Goal: Information Seeking & Learning: Compare options

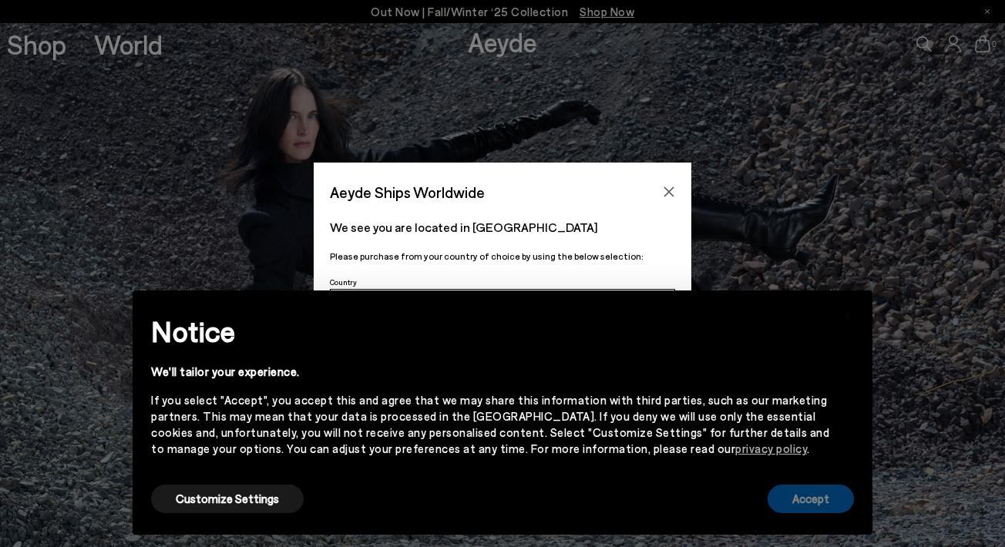
click at [792, 493] on button "Accept" at bounding box center [811, 499] width 86 height 29
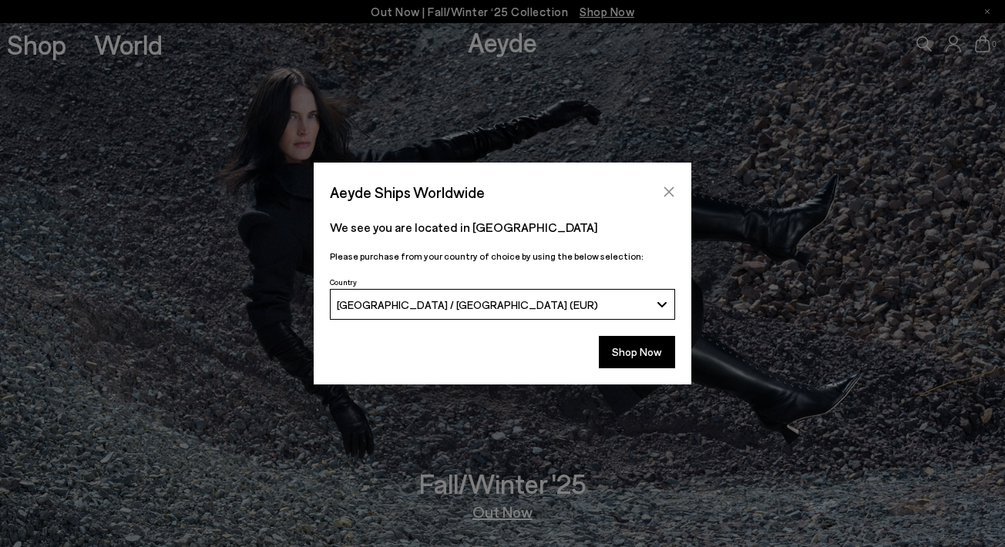
click at [669, 187] on icon "Close" at bounding box center [669, 192] width 12 height 12
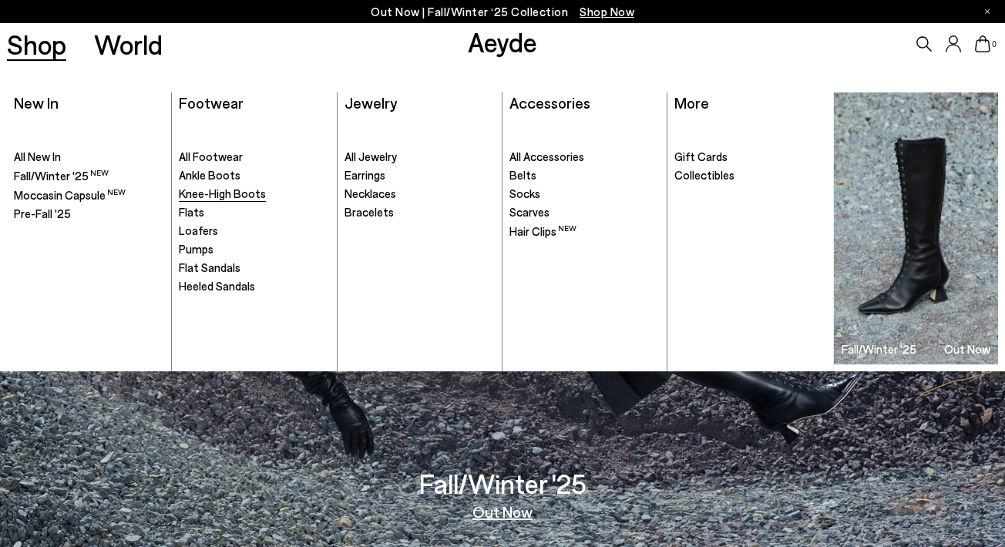
click at [200, 188] on span "Knee-High Boots" at bounding box center [222, 194] width 87 height 14
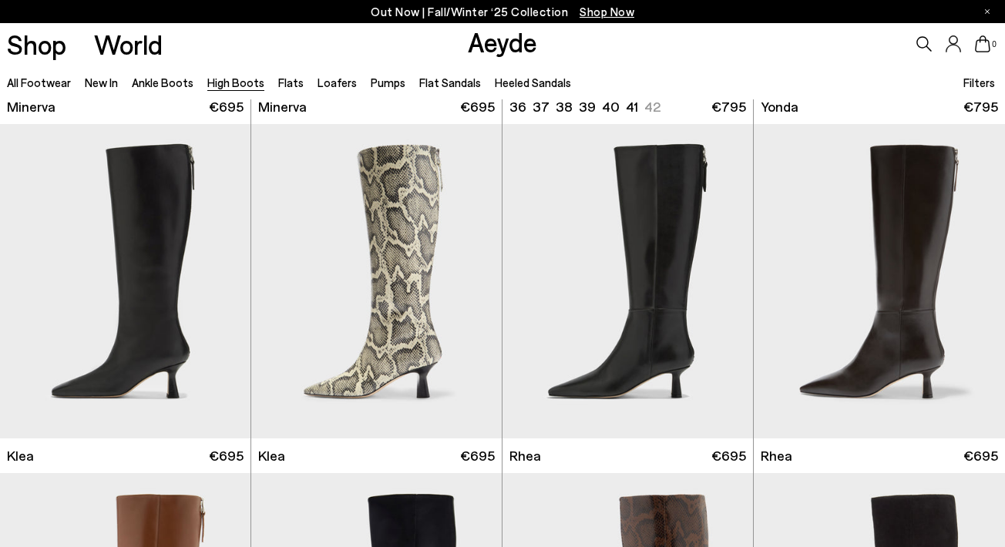
scroll to position [1027, 0]
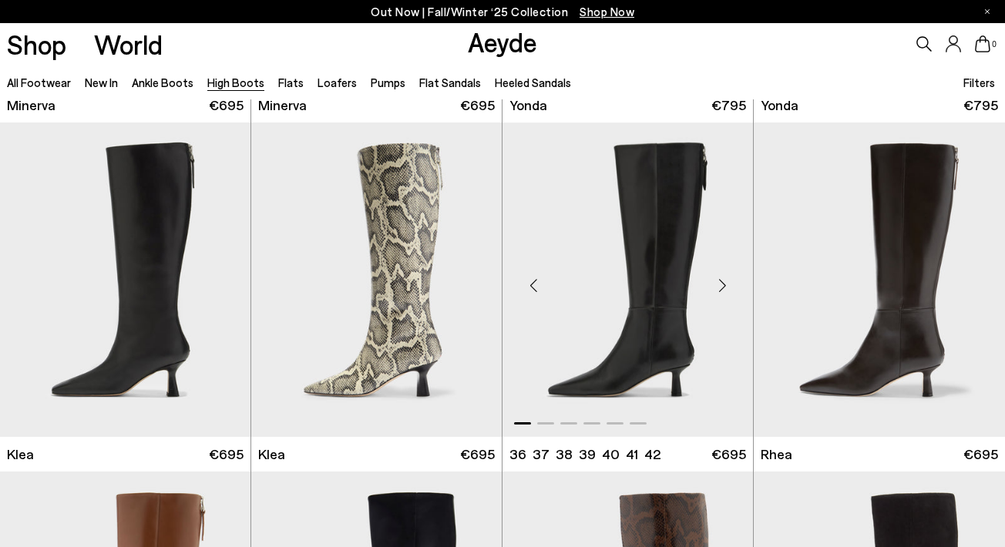
click at [719, 290] on div "Next slide" at bounding box center [722, 286] width 46 height 46
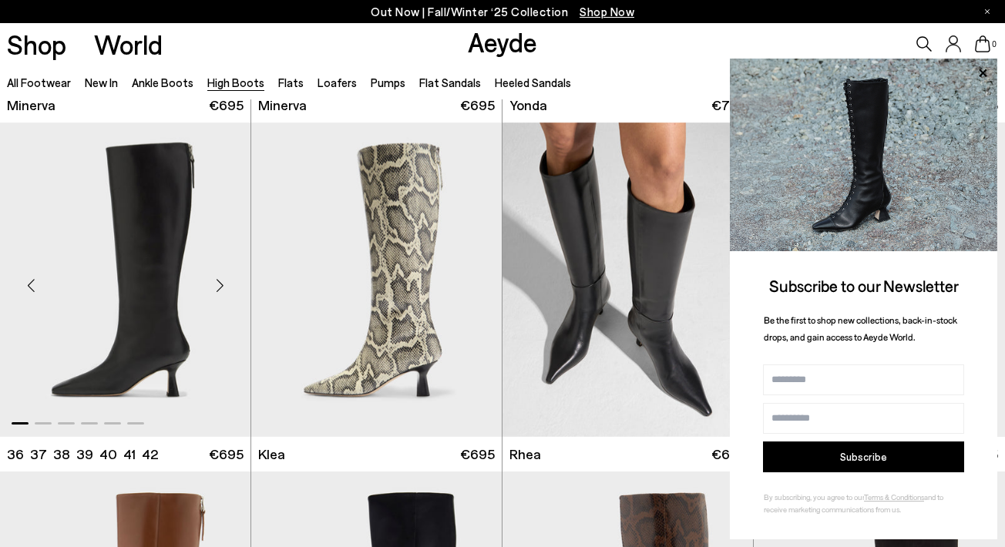
click at [219, 281] on div "Next slide" at bounding box center [220, 286] width 46 height 46
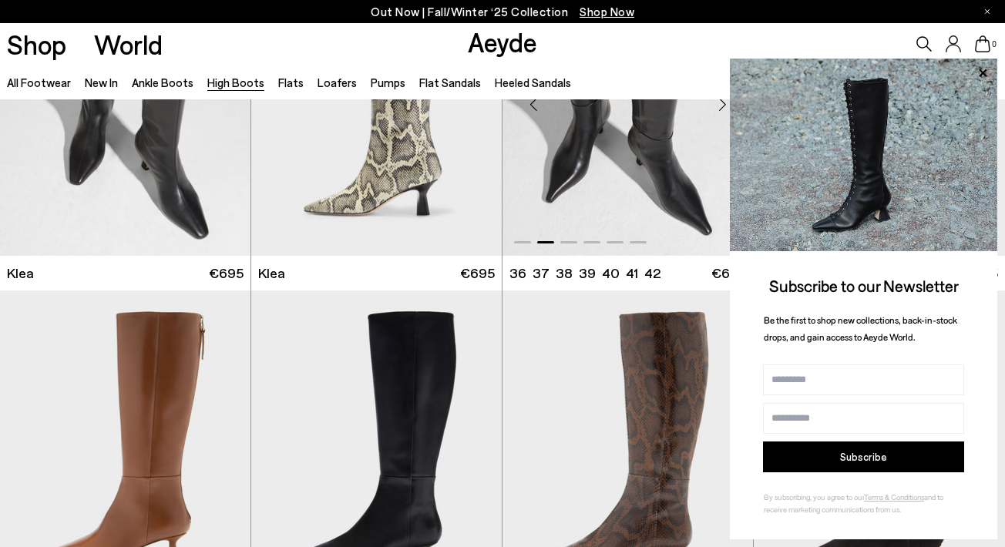
scroll to position [1352, 0]
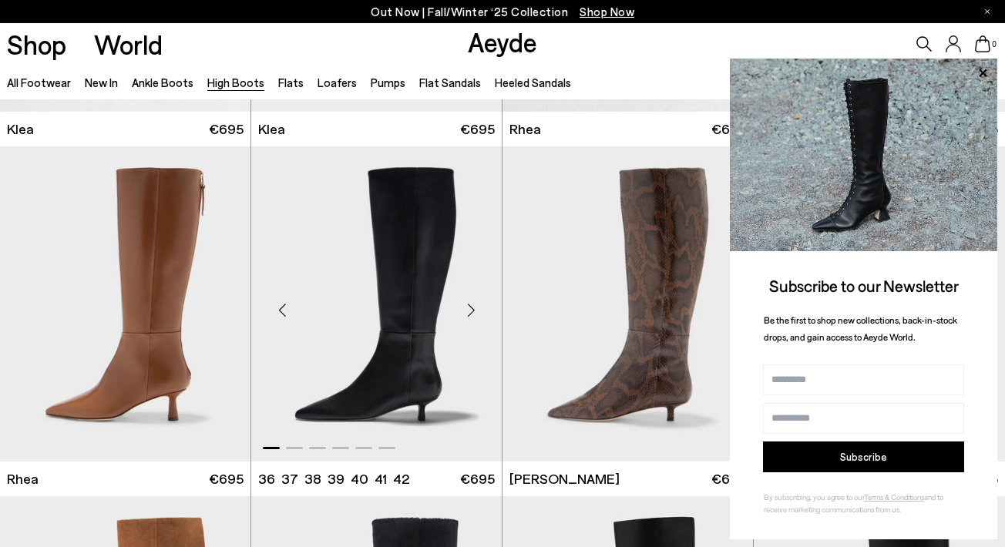
click at [466, 311] on div "Next slide" at bounding box center [471, 310] width 46 height 46
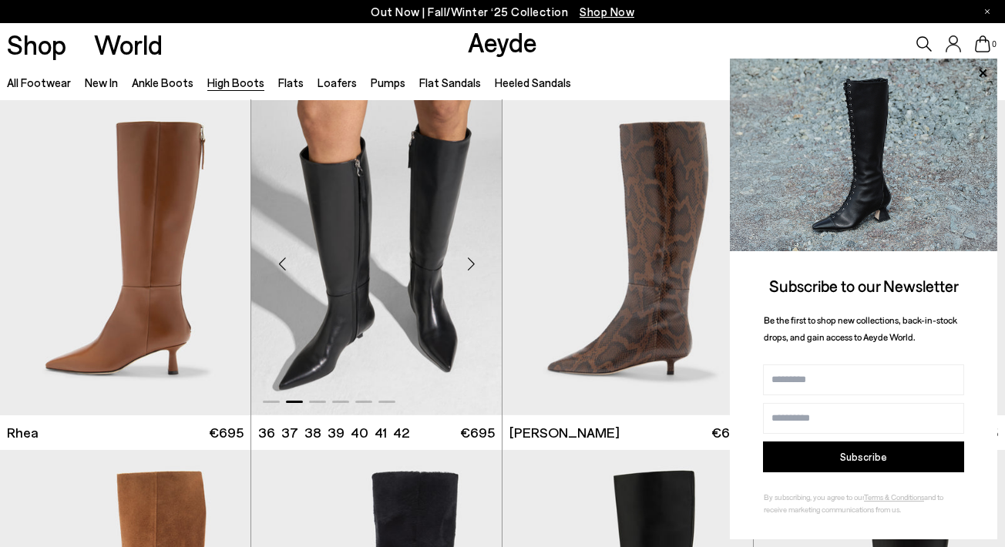
scroll to position [1374, 0]
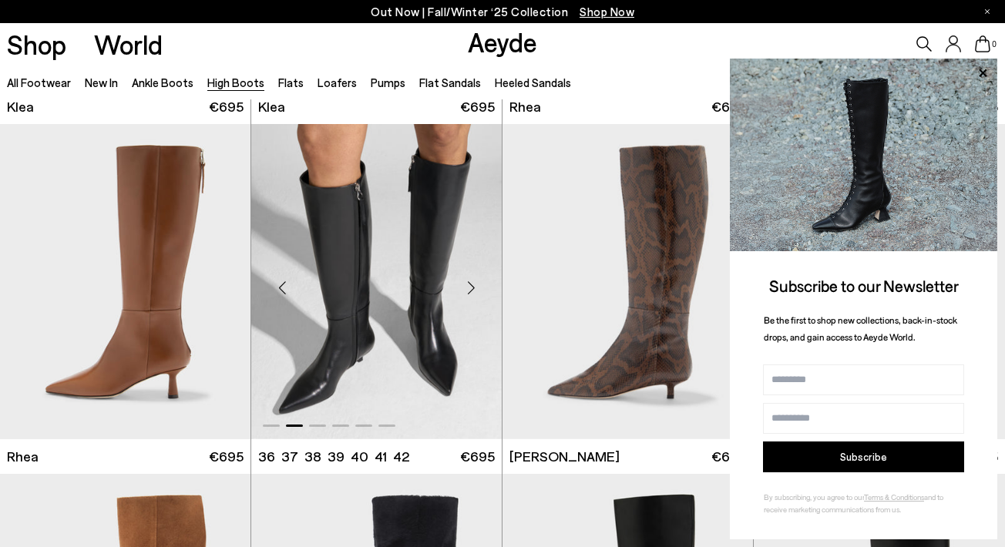
click at [464, 286] on div "Next slide" at bounding box center [471, 288] width 46 height 46
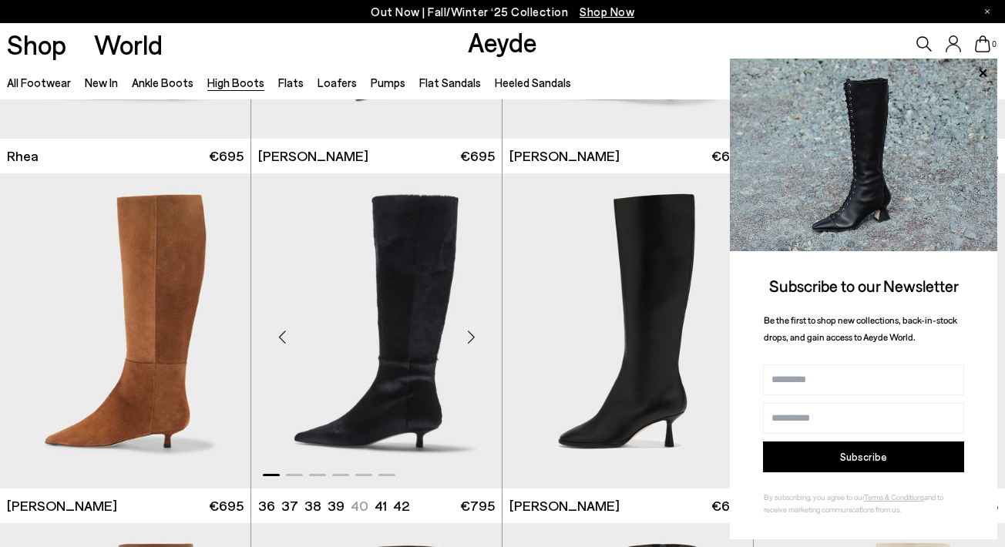
scroll to position [1705, 0]
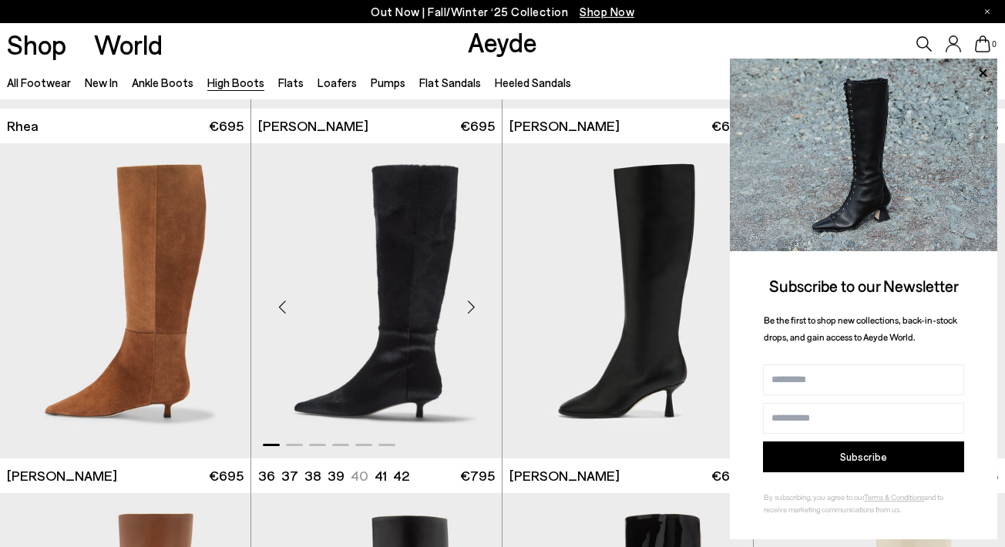
click at [467, 313] on div "Next slide" at bounding box center [471, 307] width 46 height 46
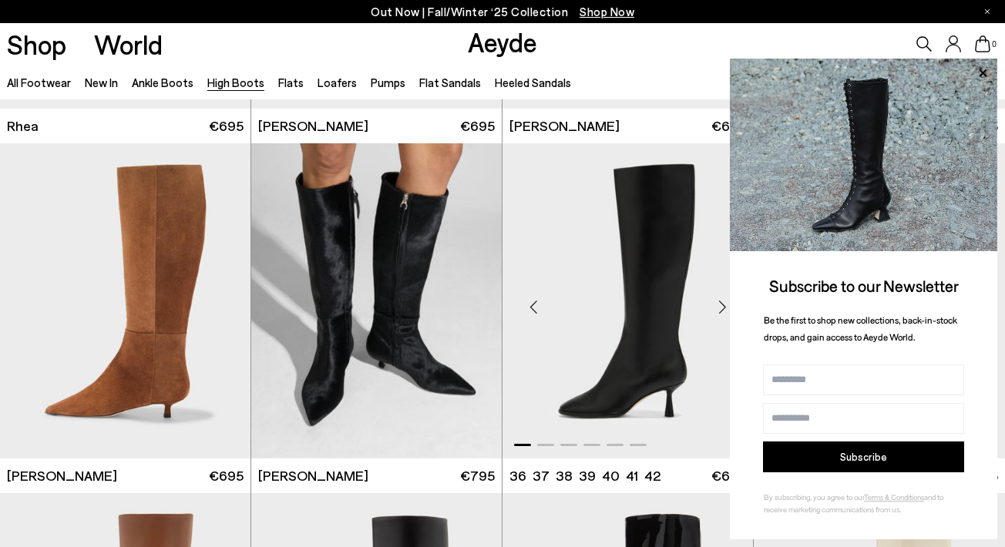
click at [721, 307] on div "Next slide" at bounding box center [722, 307] width 46 height 46
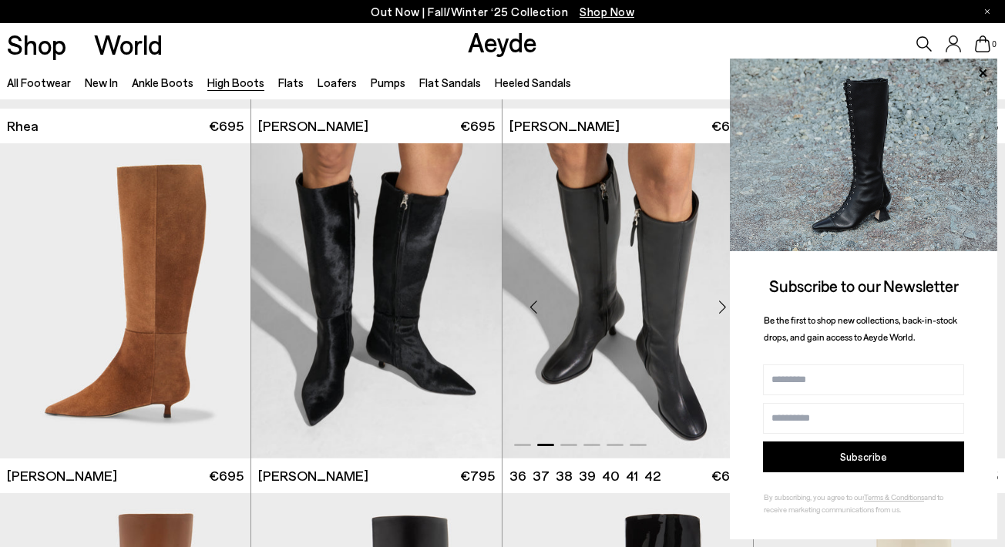
click at [721, 307] on div "Next slide" at bounding box center [722, 307] width 46 height 46
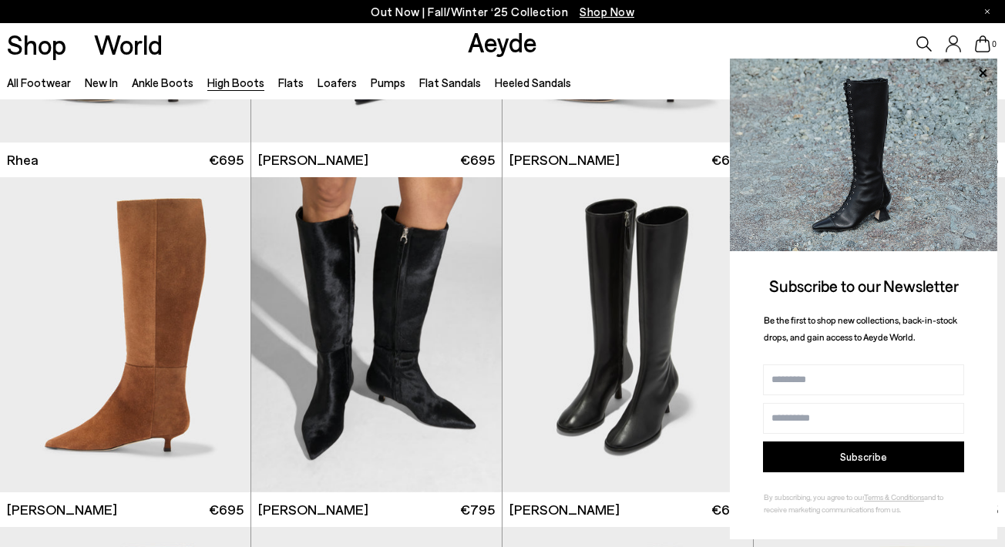
scroll to position [1663, 0]
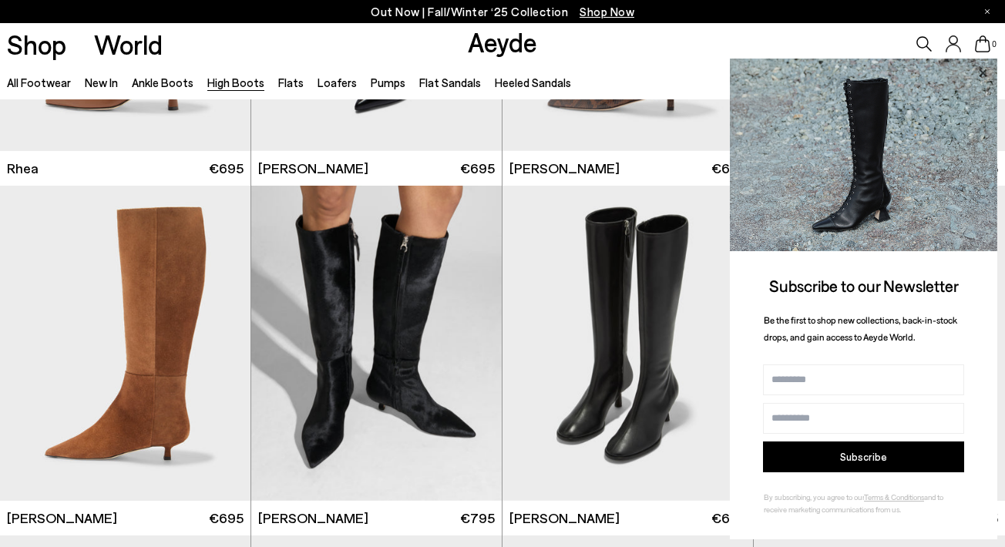
click at [979, 71] on icon at bounding box center [983, 73] width 20 height 20
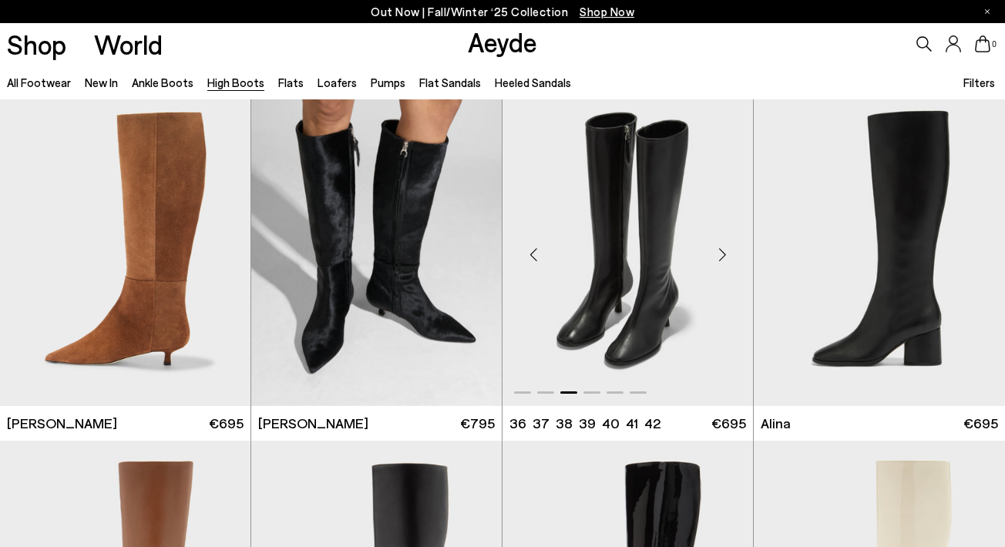
scroll to position [1790, 0]
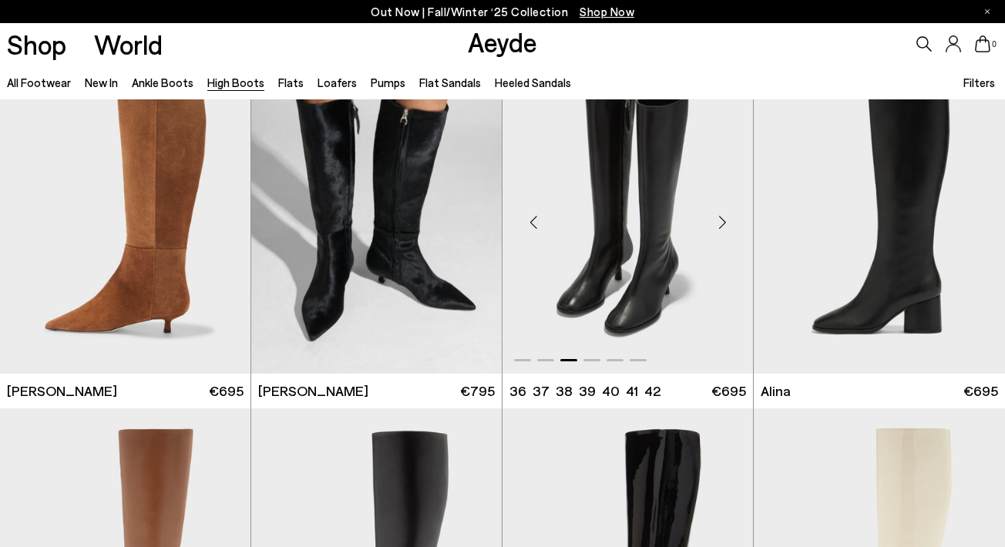
click at [661, 298] on img "3 / 6" at bounding box center [628, 216] width 250 height 315
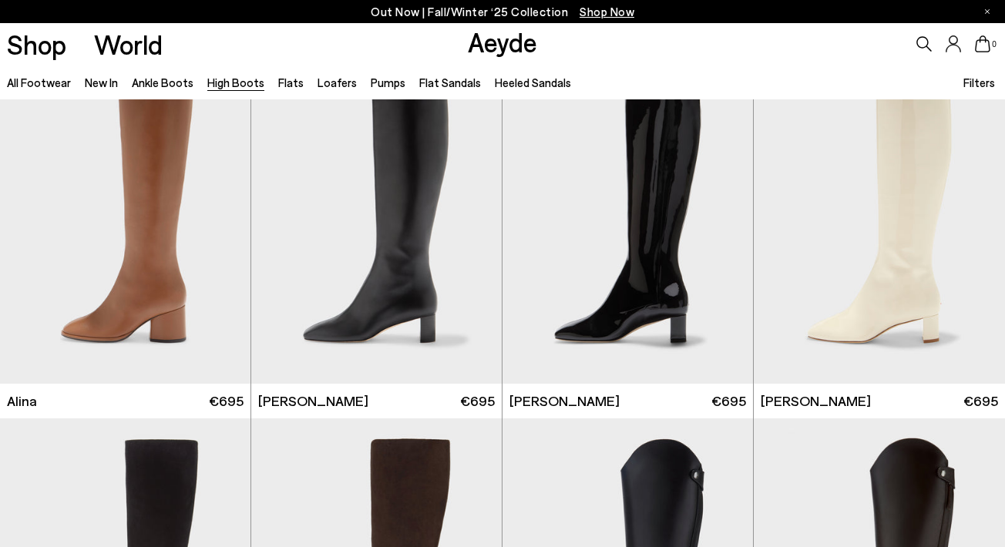
scroll to position [2133, 0]
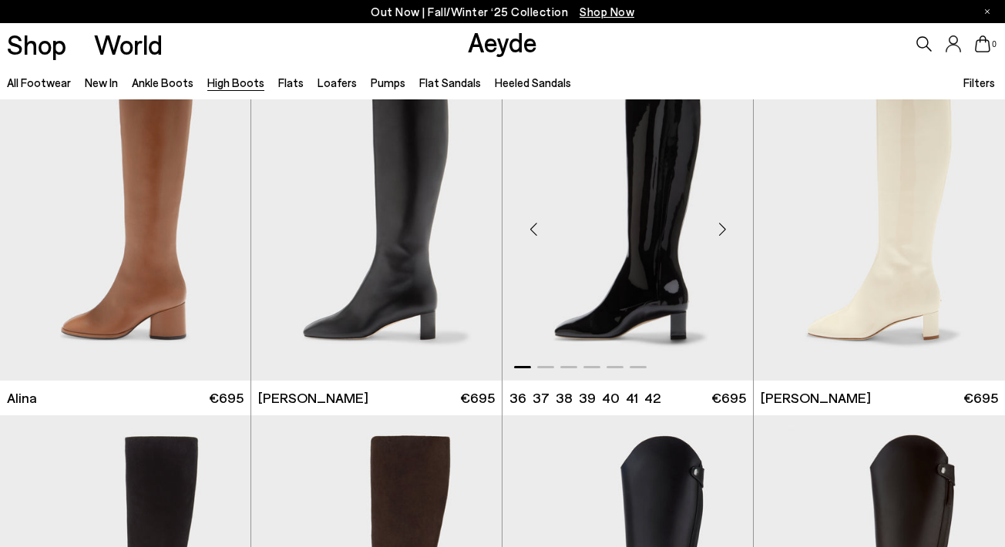
click at [724, 232] on div "Next slide" at bounding box center [722, 229] width 46 height 46
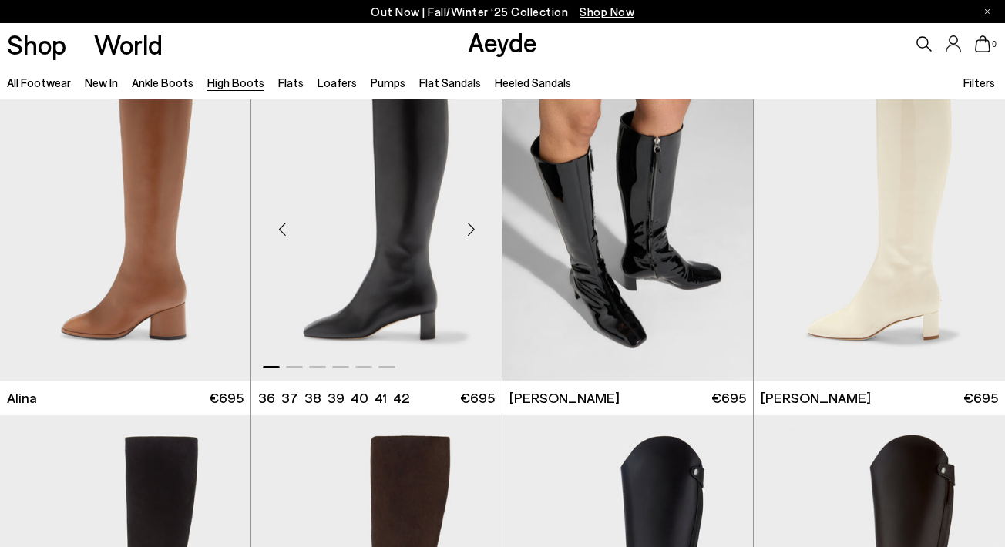
click at [472, 224] on div "Next slide" at bounding box center [471, 229] width 46 height 46
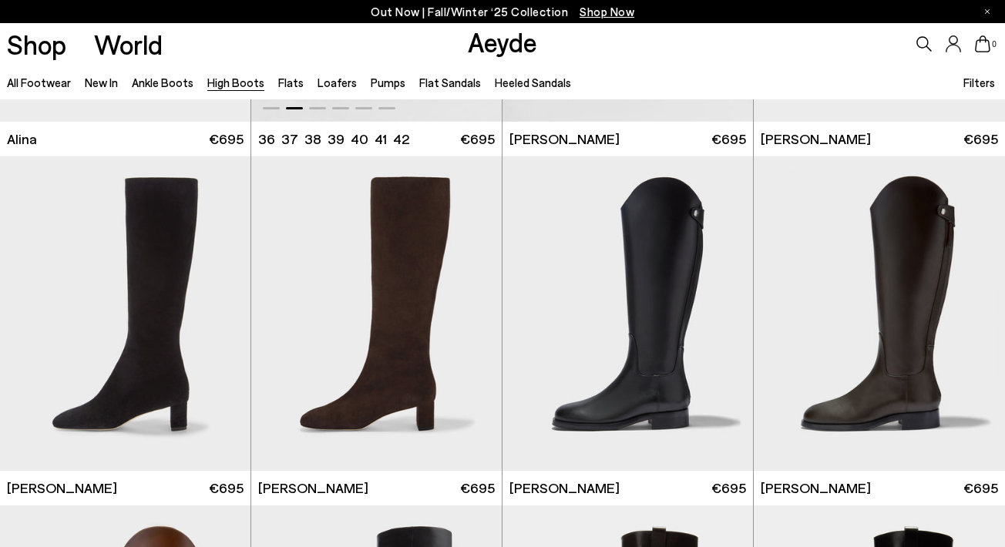
scroll to position [2405, 0]
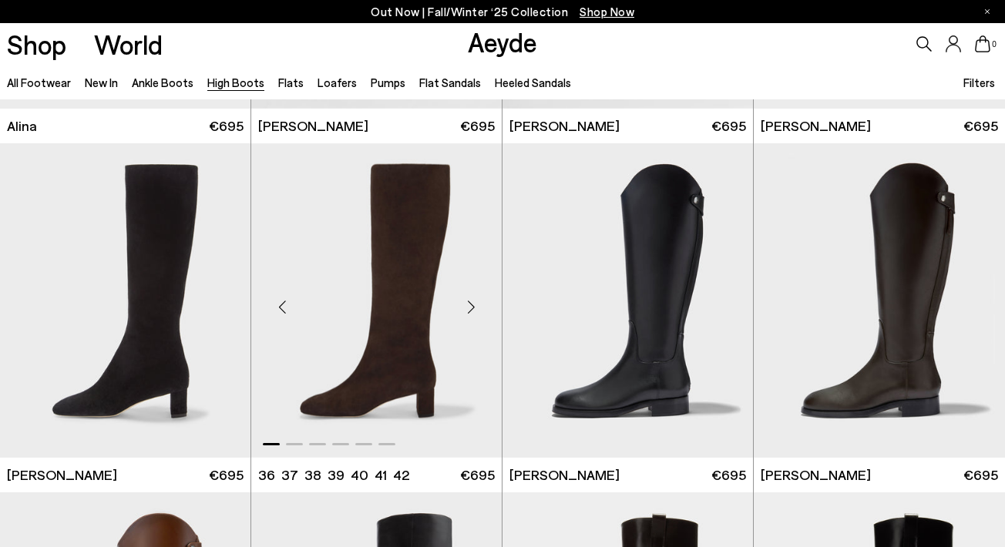
click at [471, 303] on div "Next slide" at bounding box center [471, 307] width 46 height 46
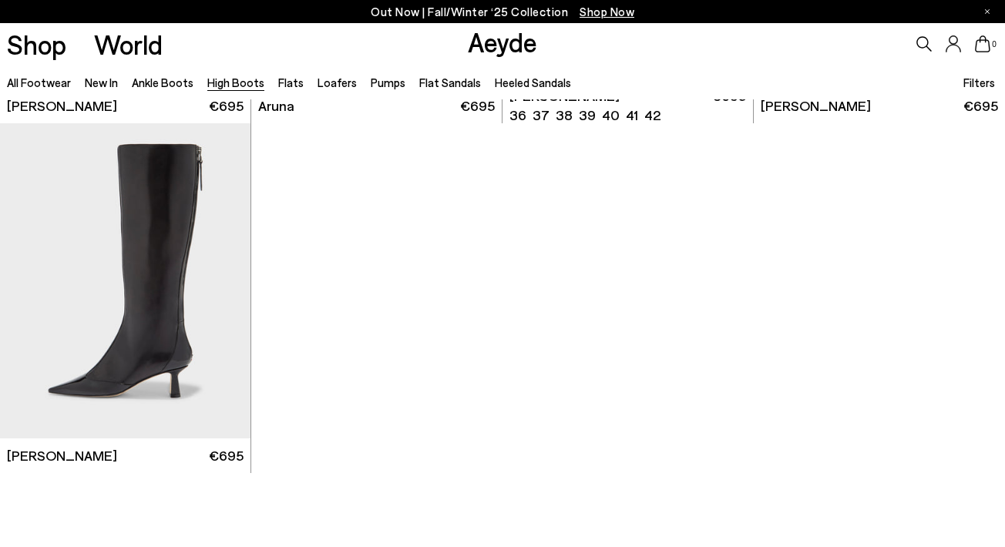
scroll to position [3475, 0]
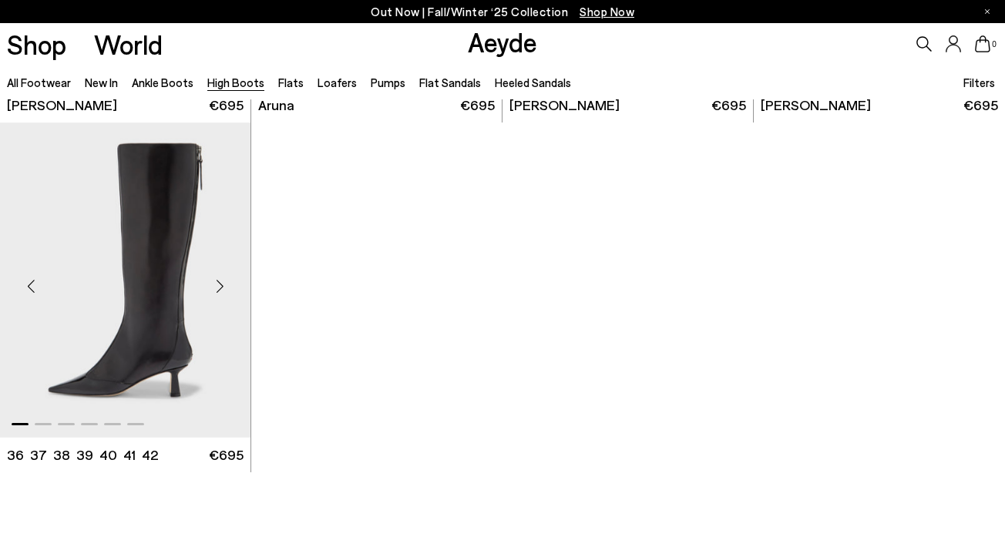
click at [223, 284] on div "Next slide" at bounding box center [220, 286] width 46 height 46
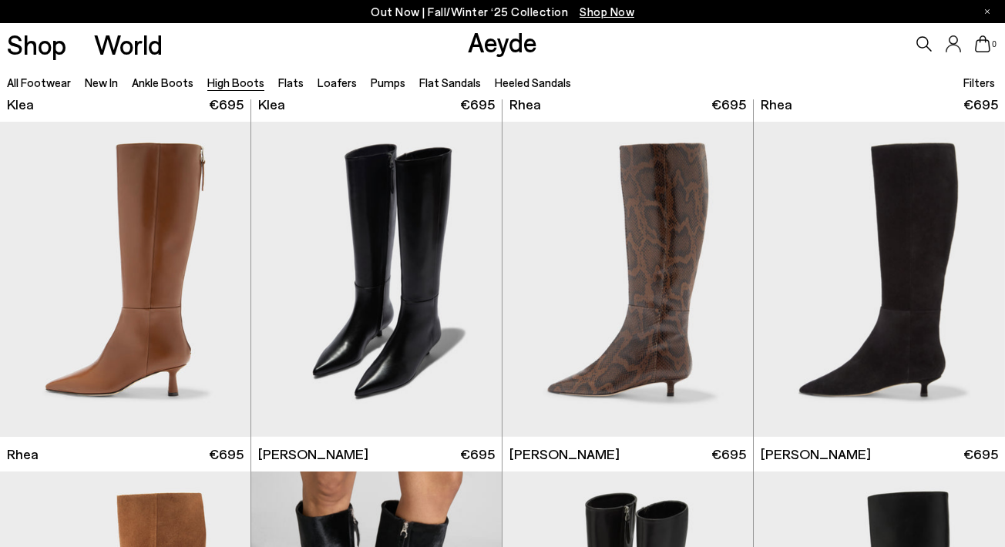
scroll to position [1338, 0]
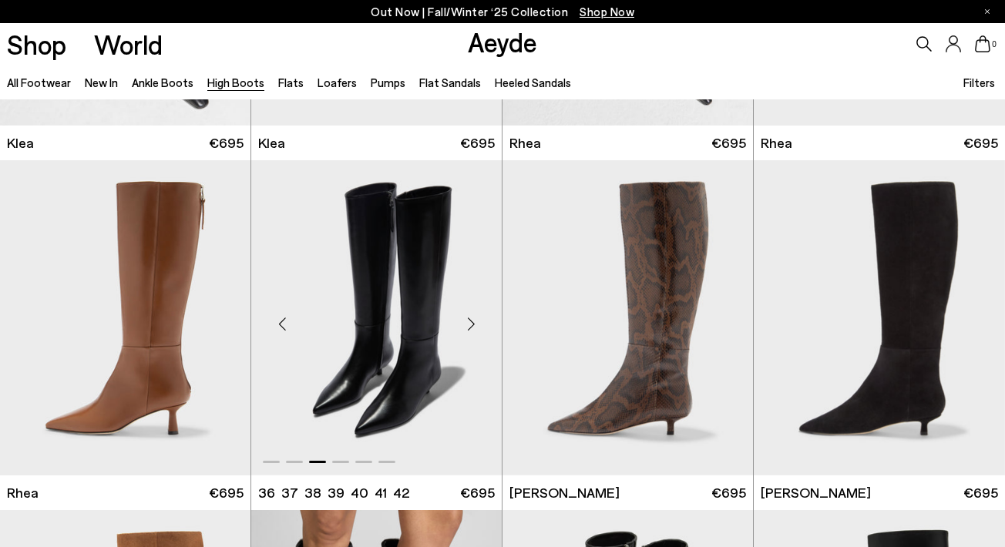
click at [452, 354] on img "3 / 6" at bounding box center [376, 317] width 250 height 315
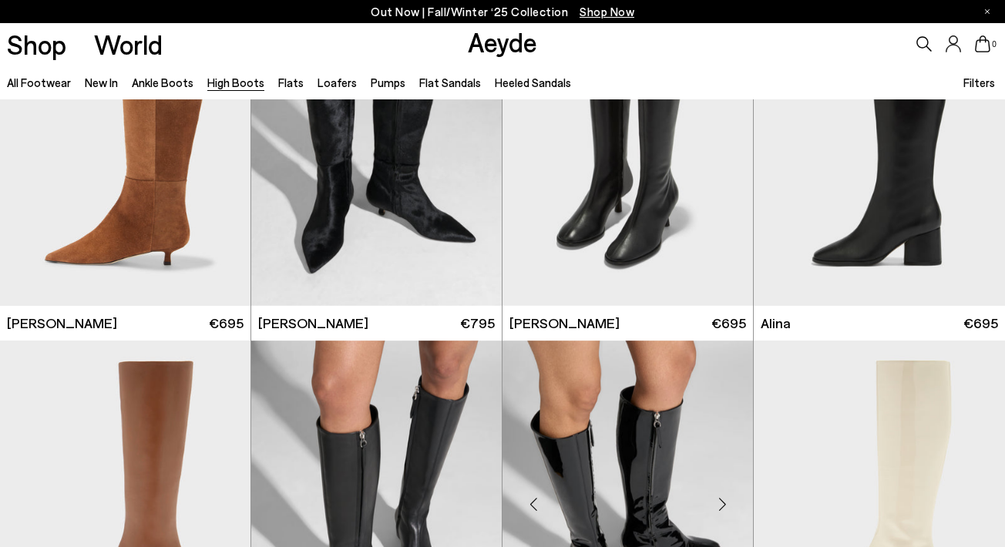
scroll to position [1811, 0]
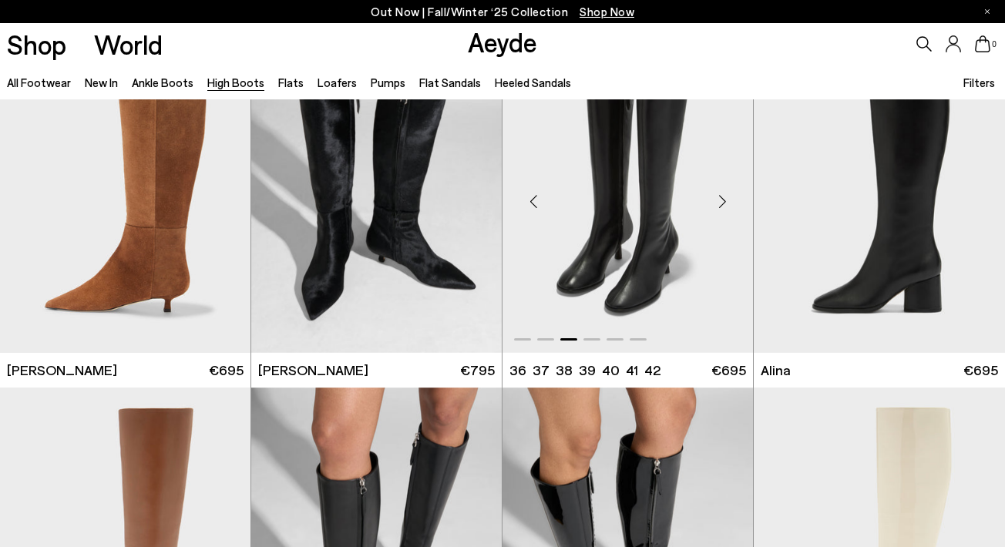
click at [727, 204] on div "Next slide" at bounding box center [722, 202] width 46 height 46
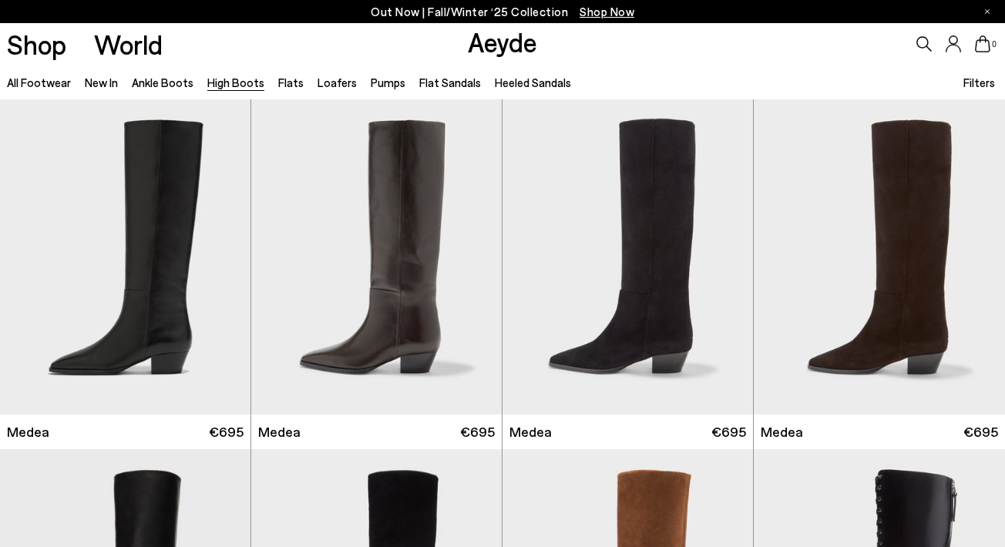
scroll to position [0, 0]
click at [157, 86] on link "Ankle Boots" at bounding box center [163, 83] width 62 height 14
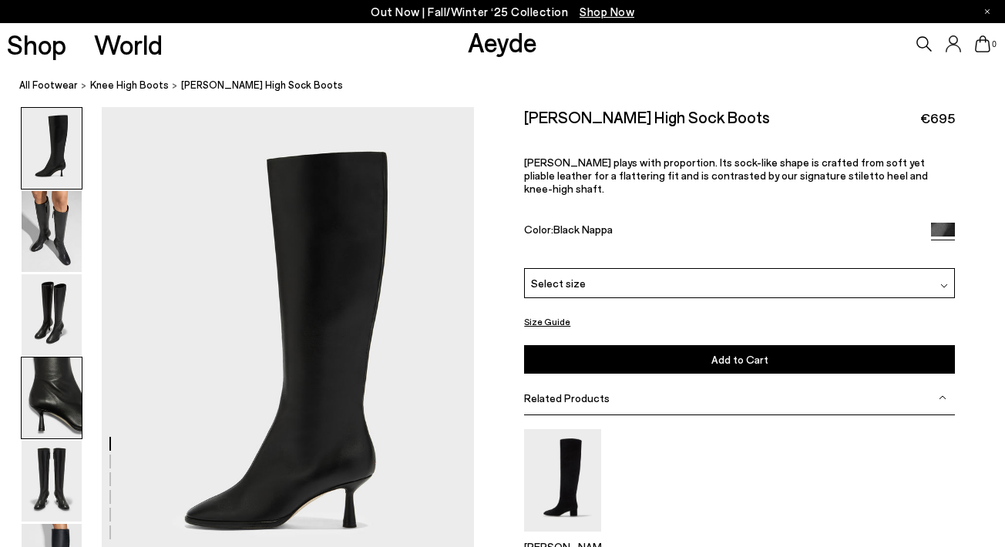
click at [48, 394] on img at bounding box center [52, 398] width 60 height 81
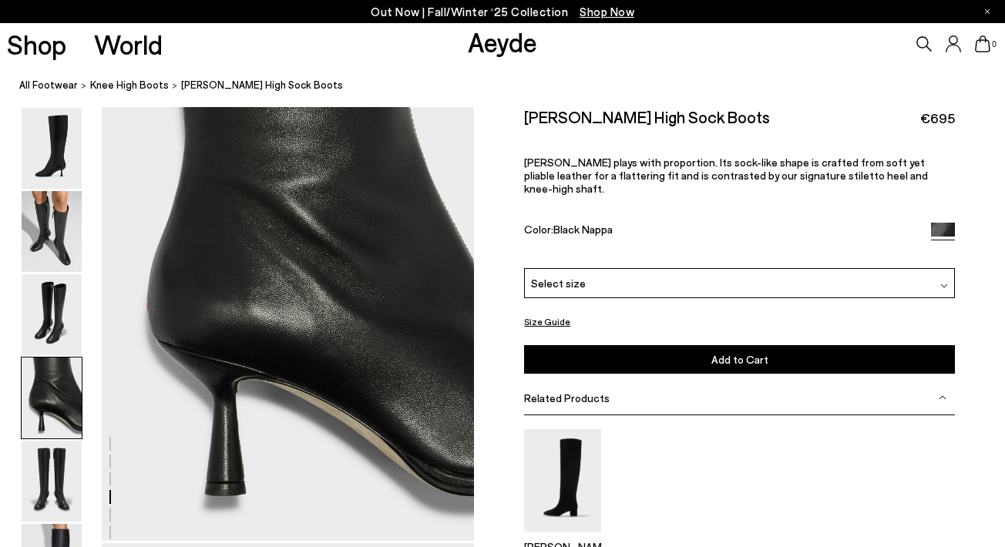
scroll to position [1560, 1]
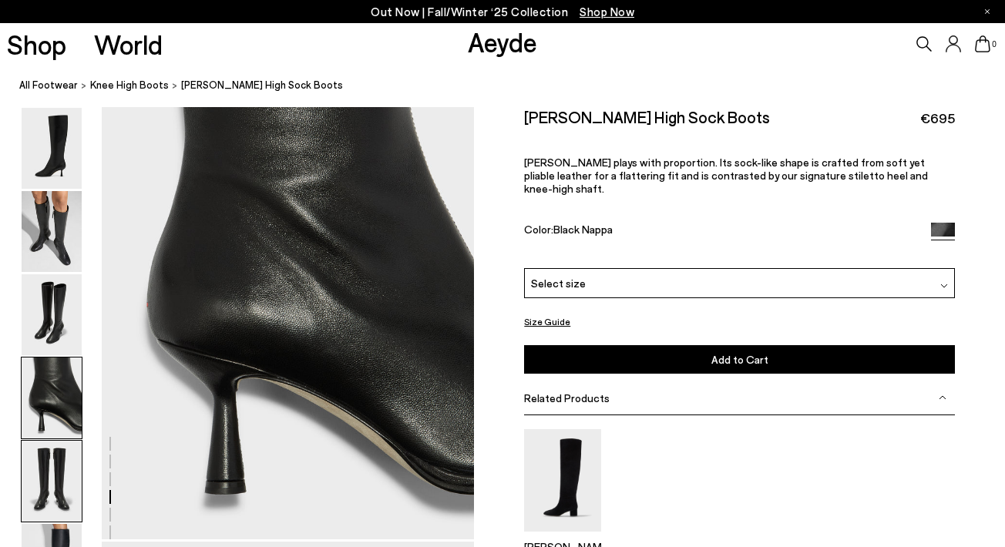
click at [52, 450] on img at bounding box center [52, 481] width 60 height 81
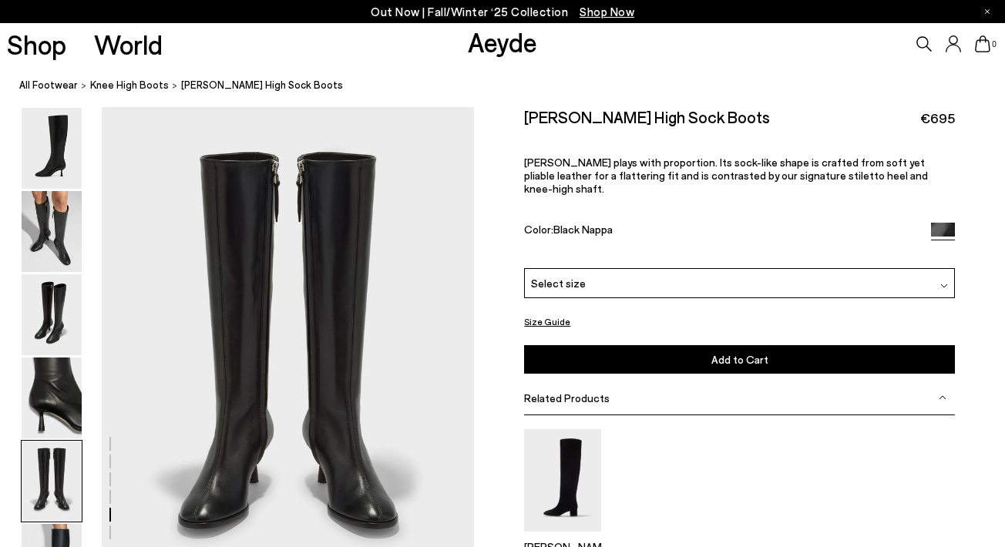
click at [70, 235] on img at bounding box center [52, 231] width 60 height 81
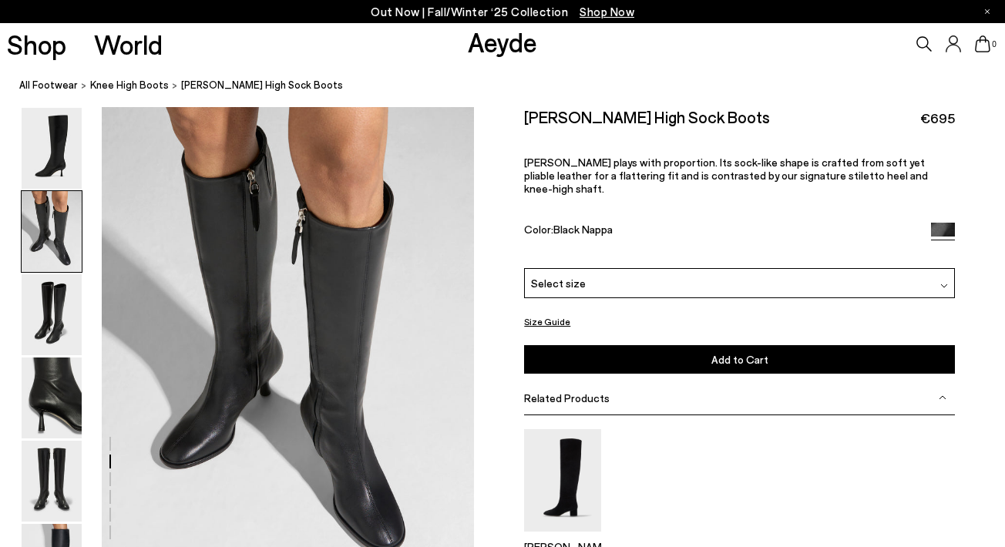
scroll to position [499, 0]
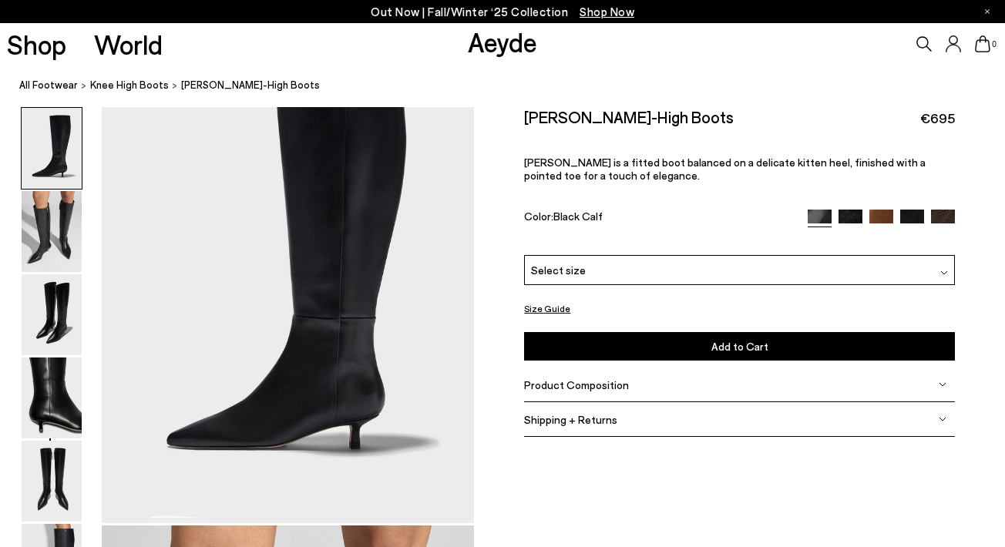
scroll to position [97, 0]
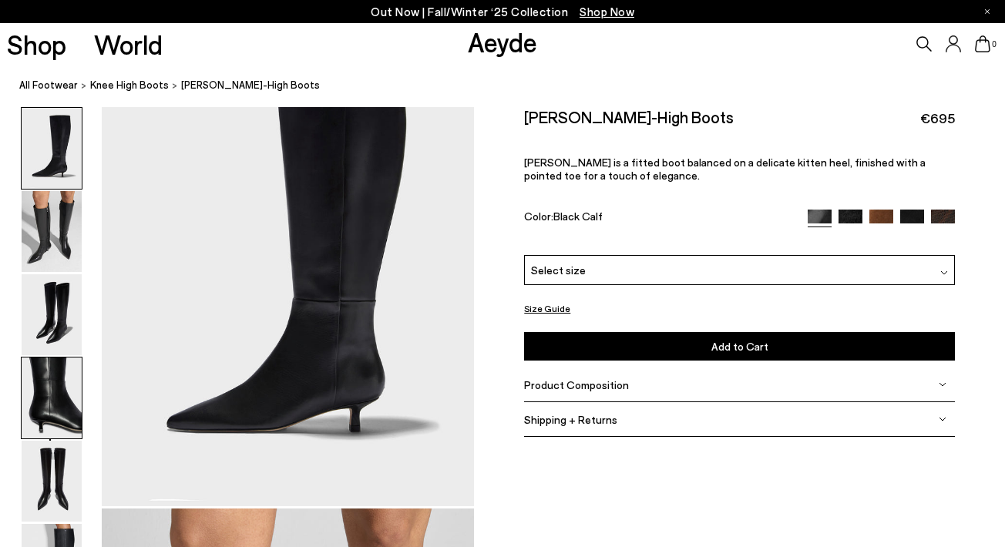
click at [33, 396] on img at bounding box center [52, 398] width 60 height 81
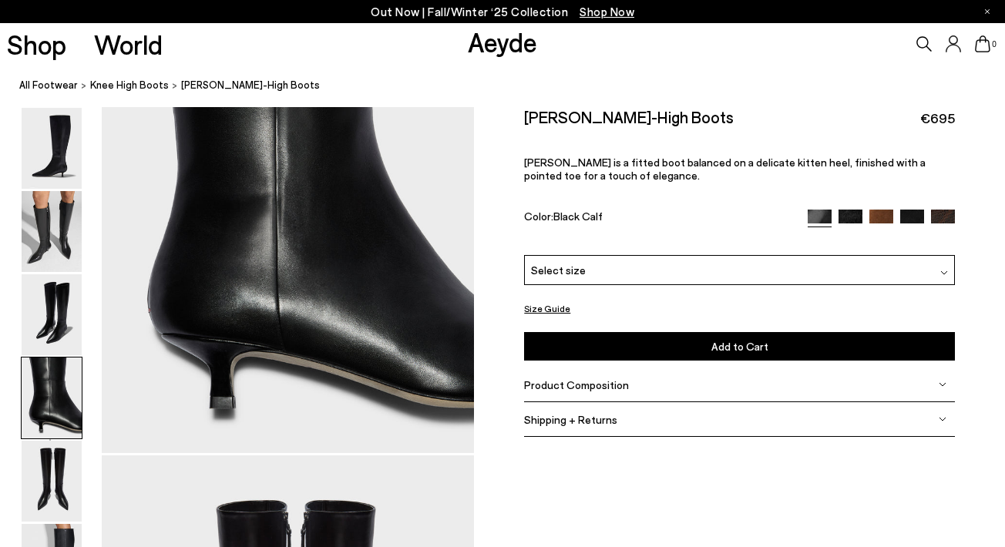
scroll to position [1765, 0]
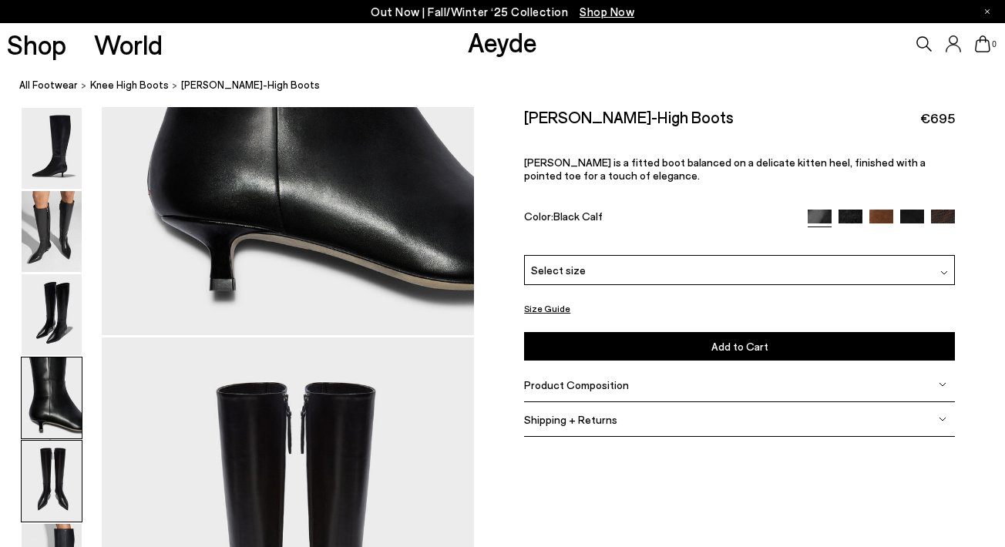
click at [45, 469] on img at bounding box center [52, 481] width 60 height 81
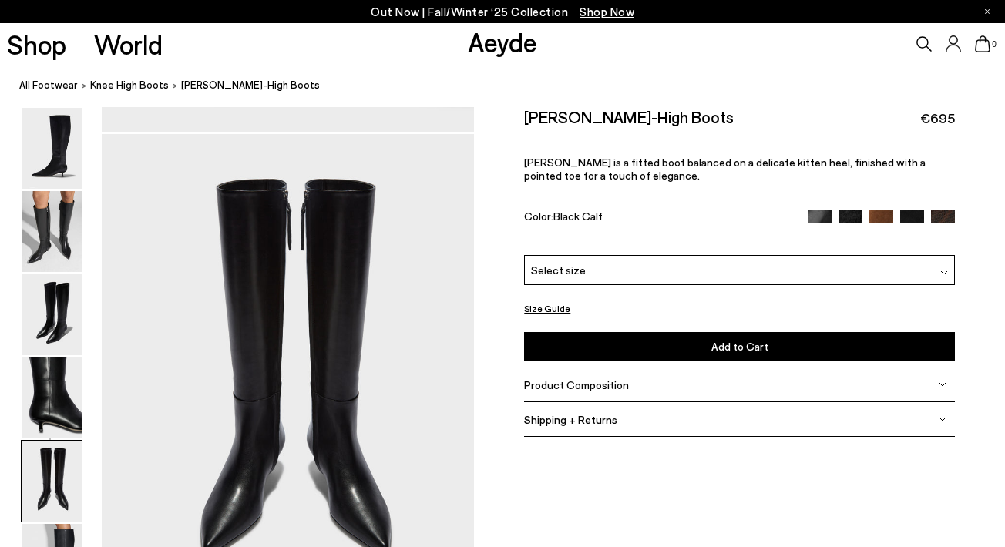
scroll to position [1995, 0]
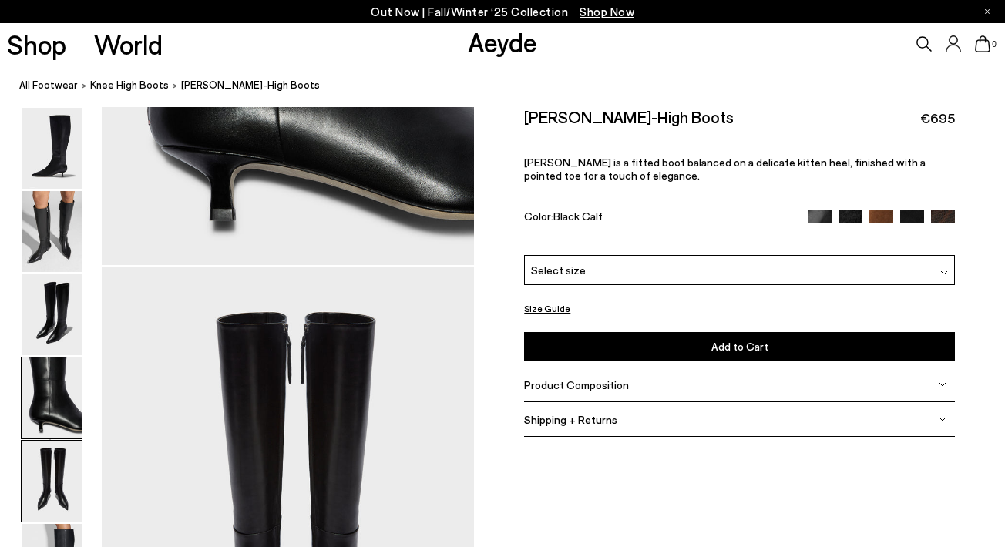
scroll to position [1821, 0]
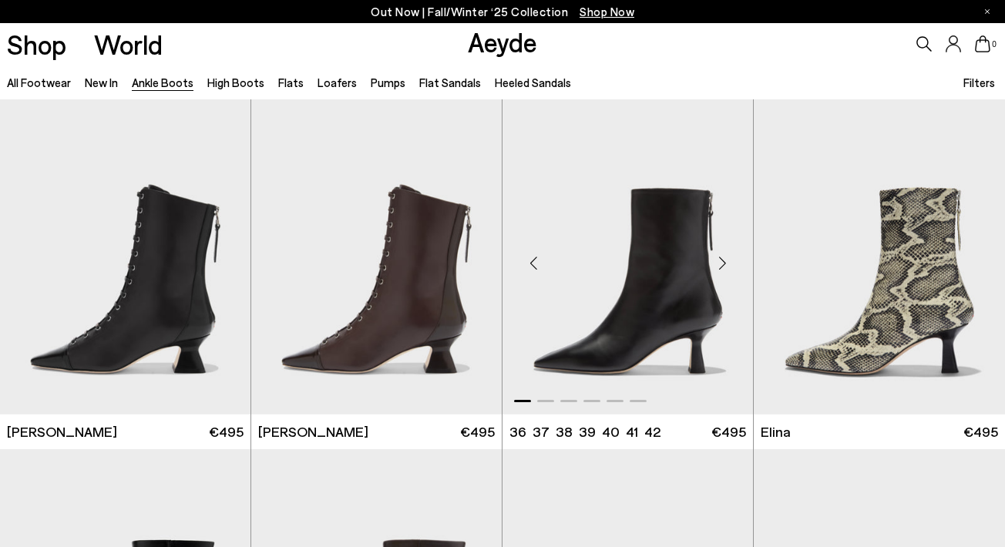
click at [733, 272] on div "Next slide" at bounding box center [722, 263] width 46 height 46
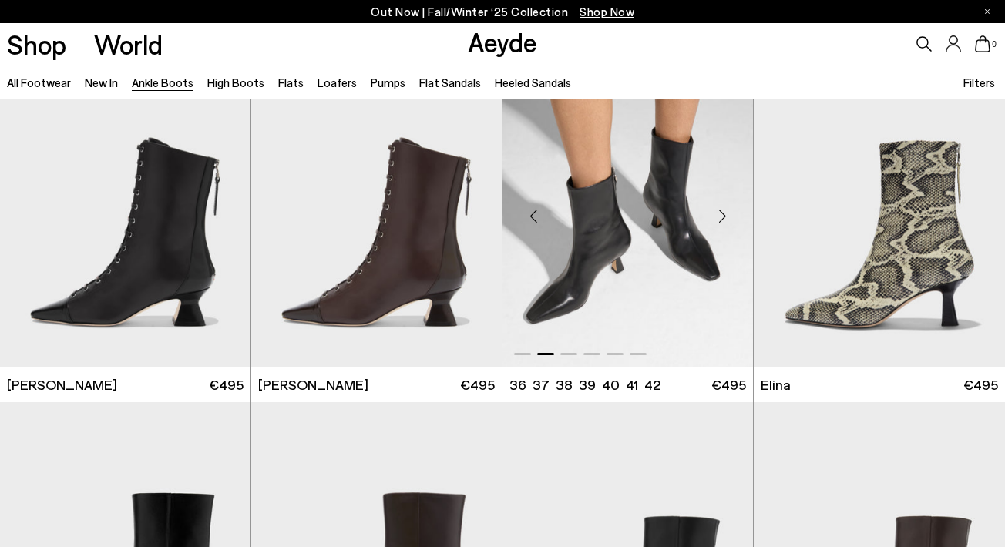
scroll to position [8, 0]
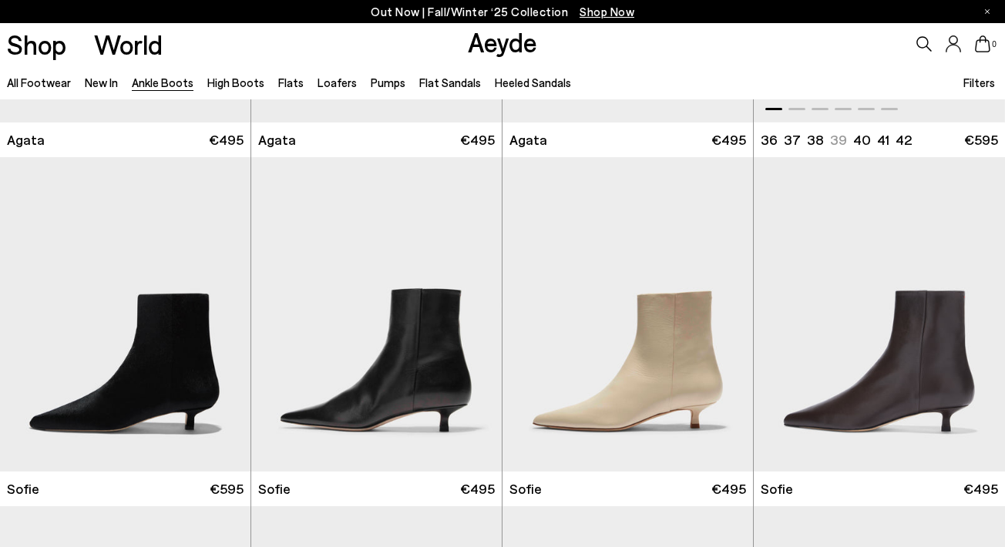
scroll to position [1010, 0]
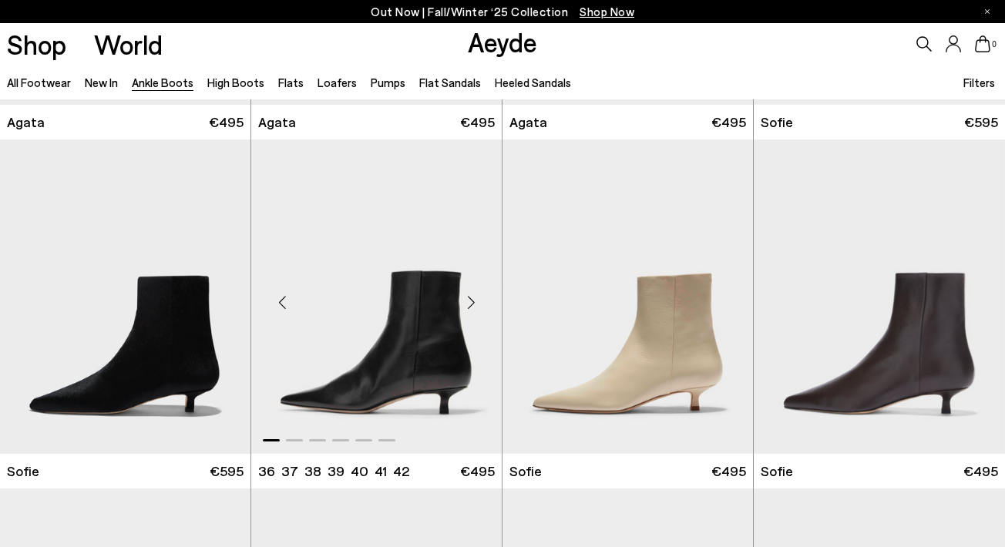
click at [473, 301] on div "Next slide" at bounding box center [471, 303] width 46 height 46
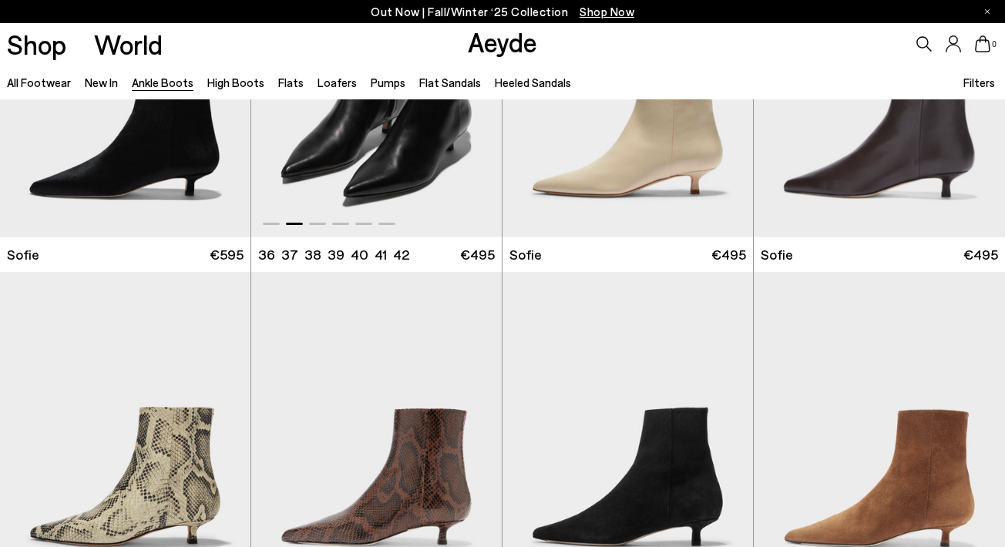
scroll to position [1325, 0]
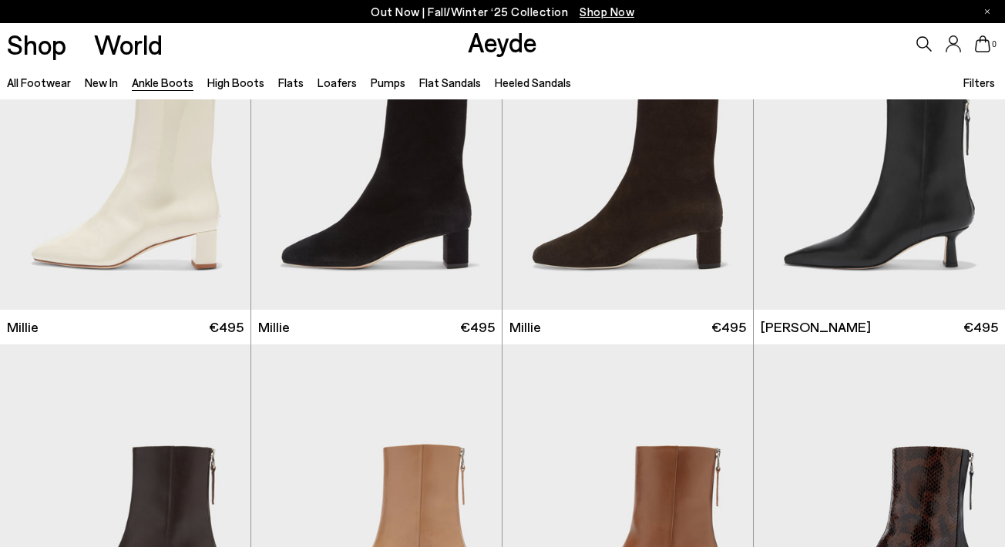
scroll to position [2837, 0]
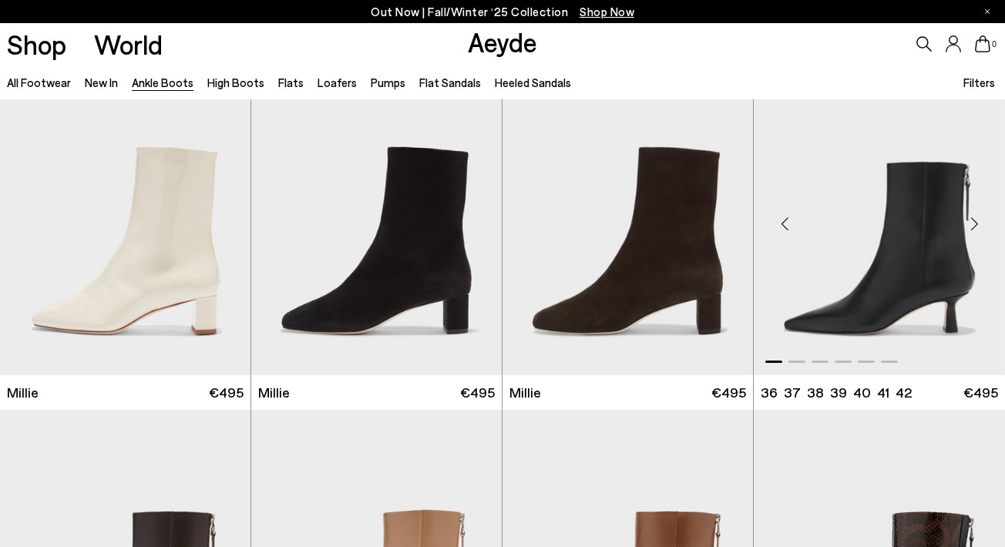
click at [973, 219] on div "Next slide" at bounding box center [974, 224] width 46 height 46
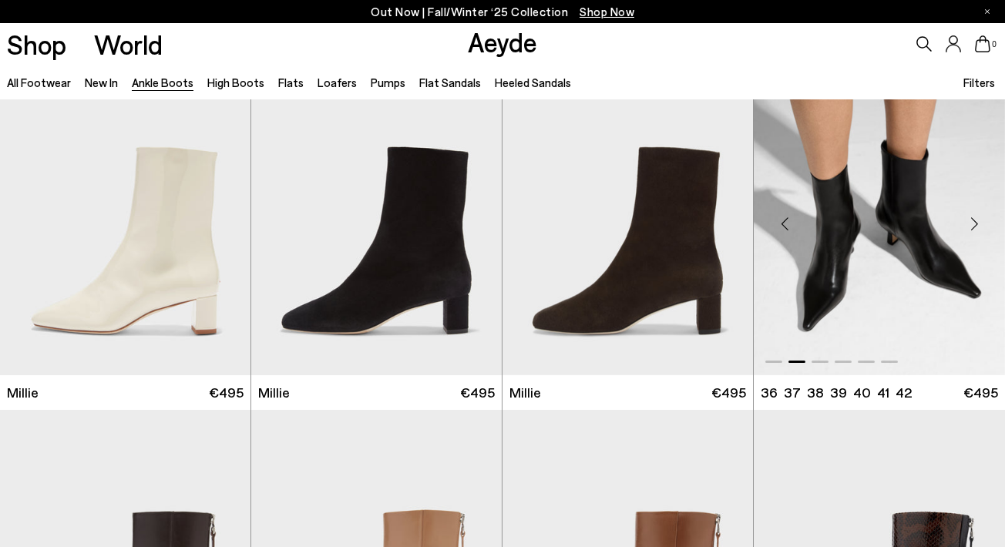
click at [973, 219] on div "Next slide" at bounding box center [974, 224] width 46 height 46
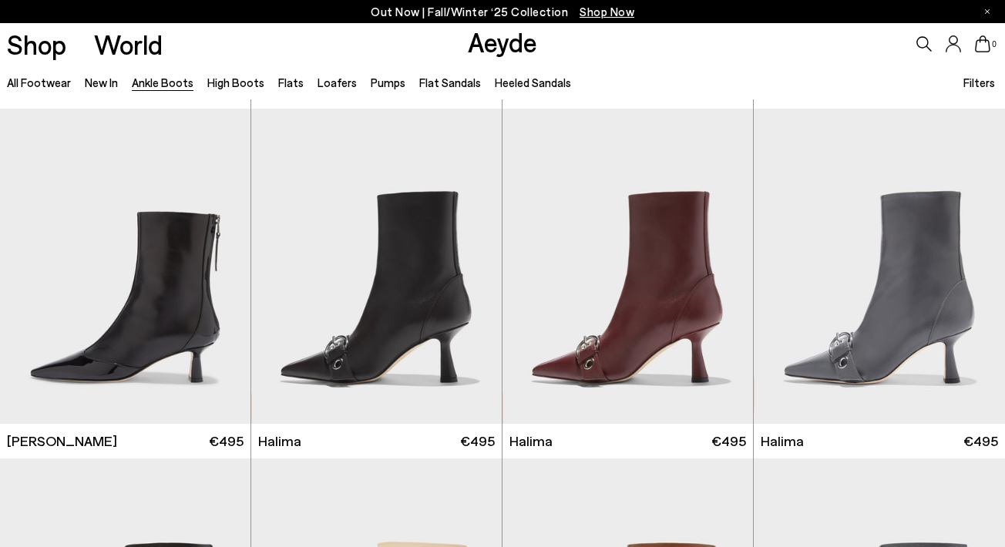
scroll to position [3521, 0]
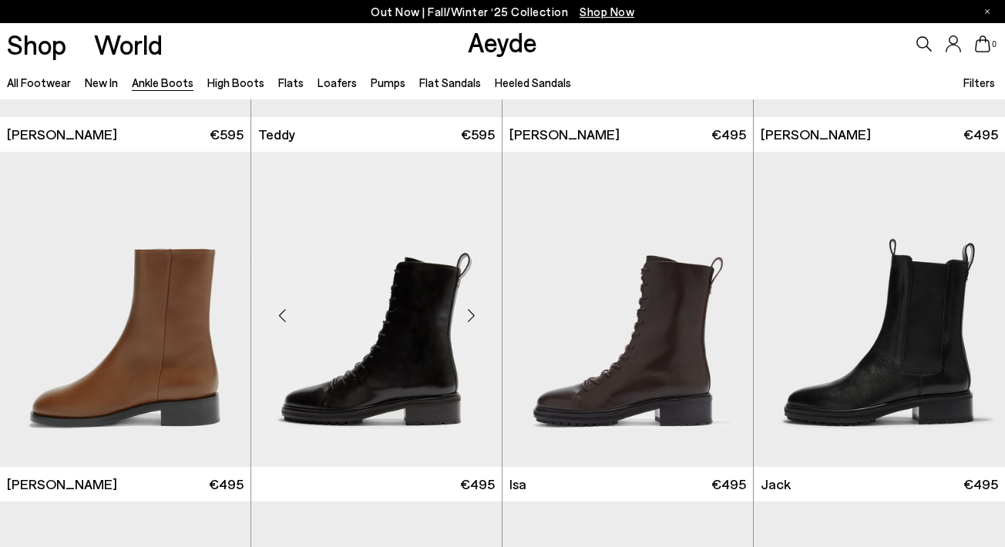
scroll to position [4857, 0]
